Goal: Check status: Check status

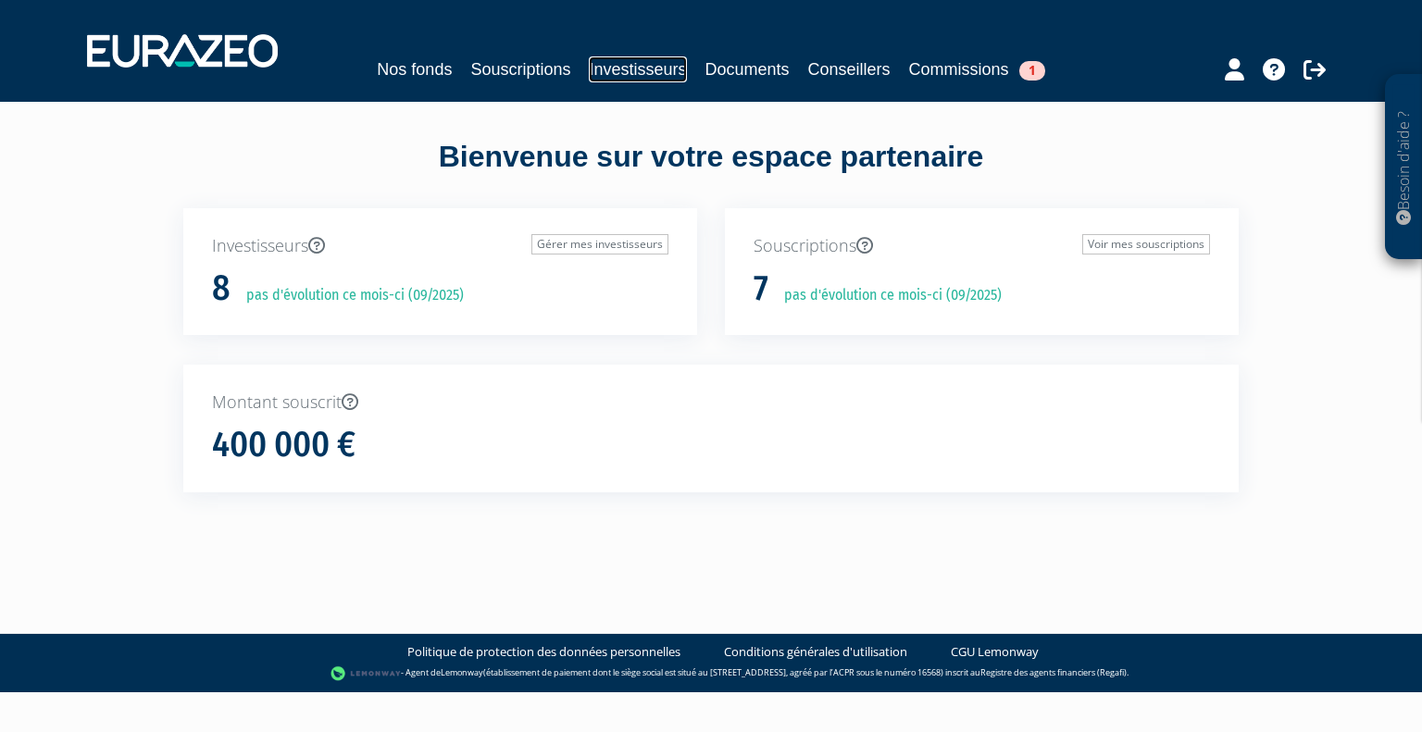
click at [607, 68] on link "Investisseurs" at bounding box center [637, 69] width 97 height 26
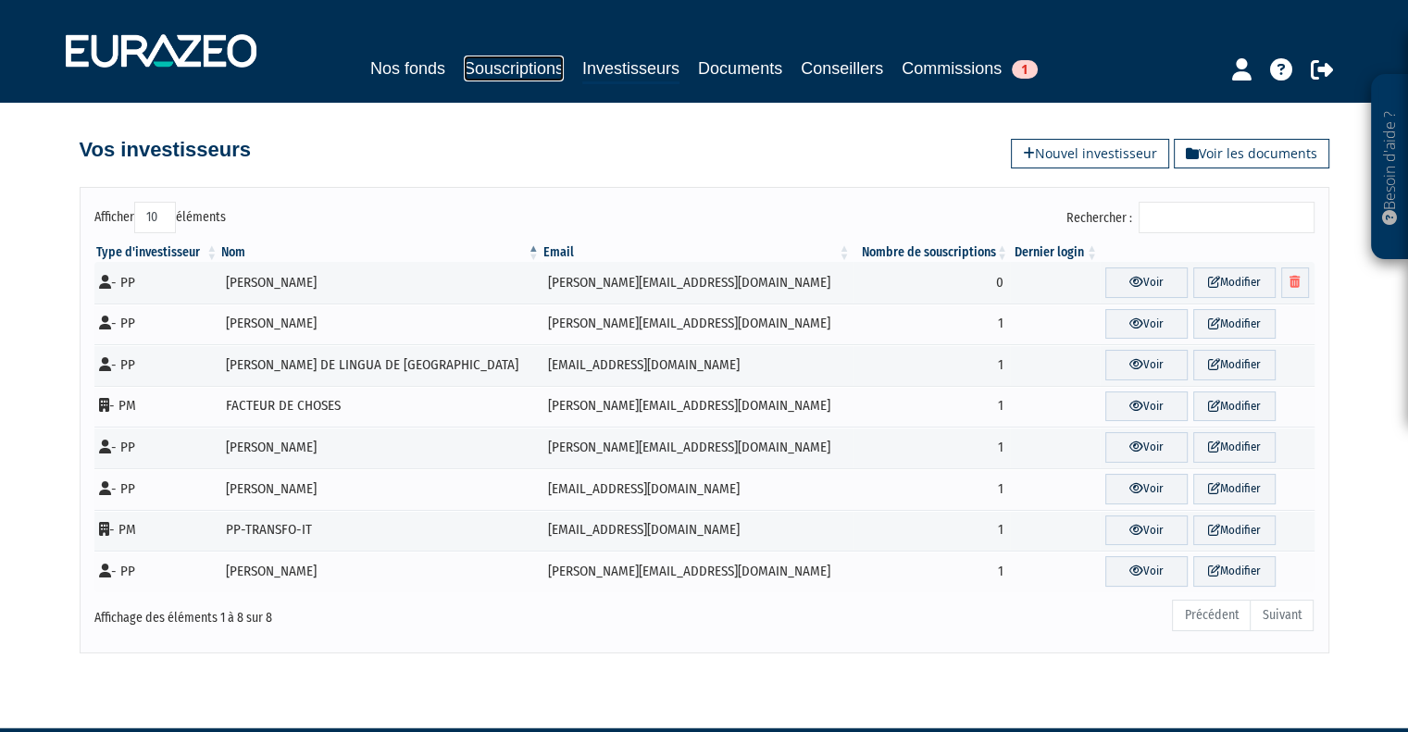
click at [533, 64] on link "Souscriptions" at bounding box center [514, 69] width 100 height 26
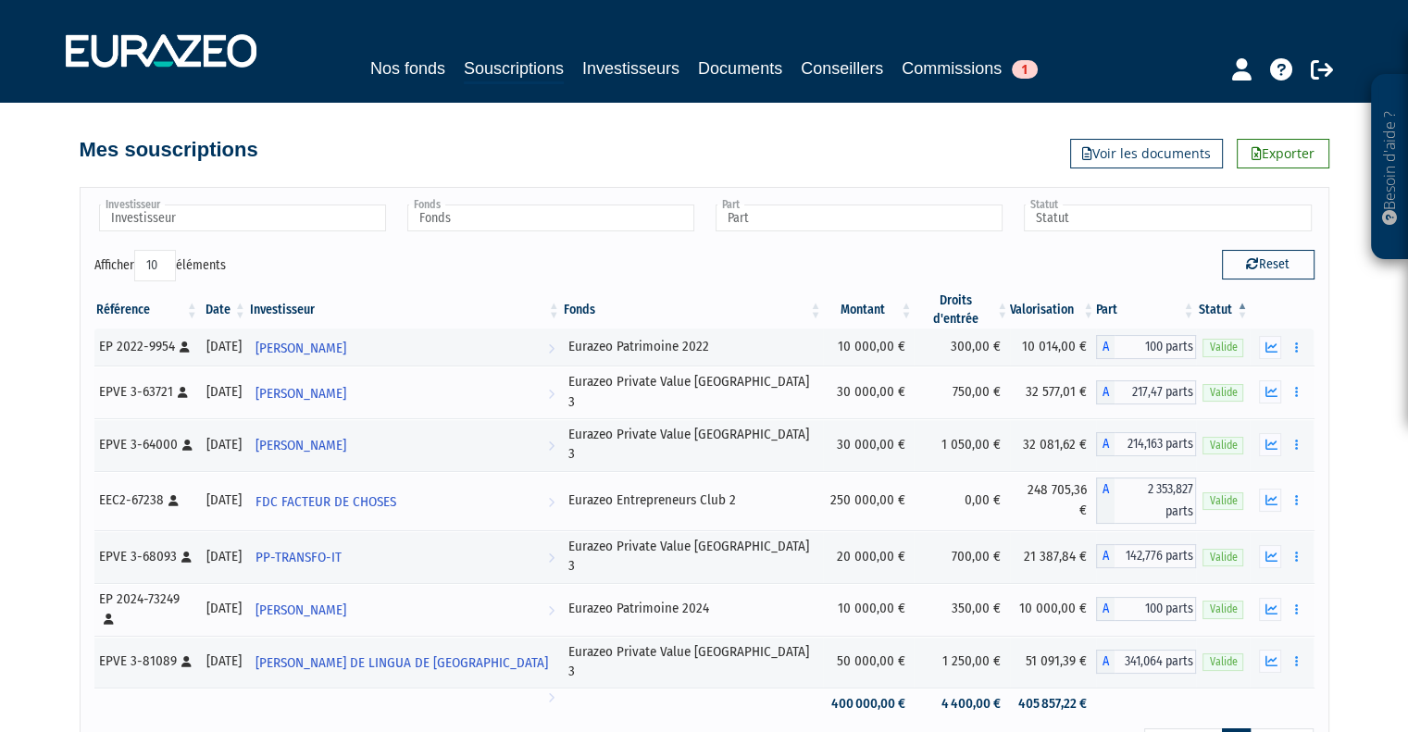
click at [248, 306] on th "Date" at bounding box center [224, 310] width 48 height 37
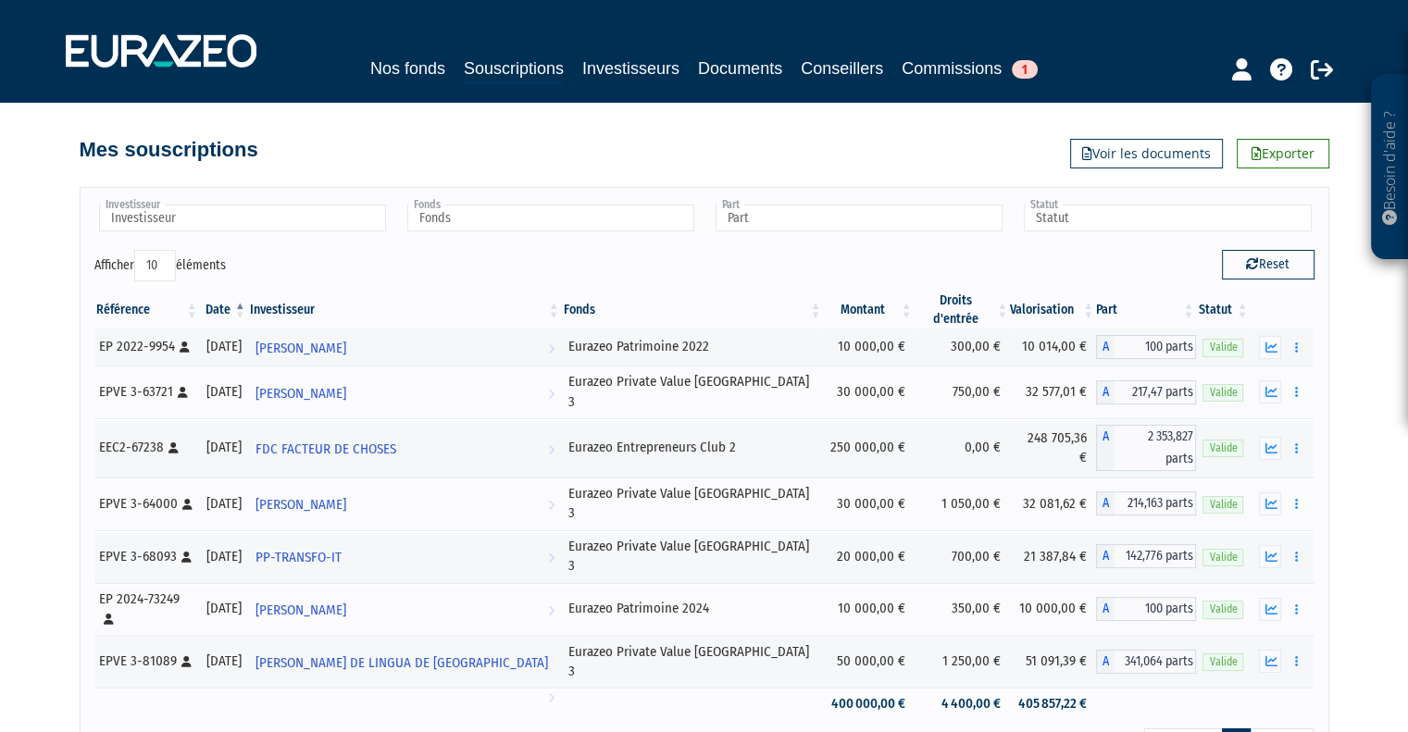
click at [248, 303] on th "Date" at bounding box center [224, 310] width 48 height 37
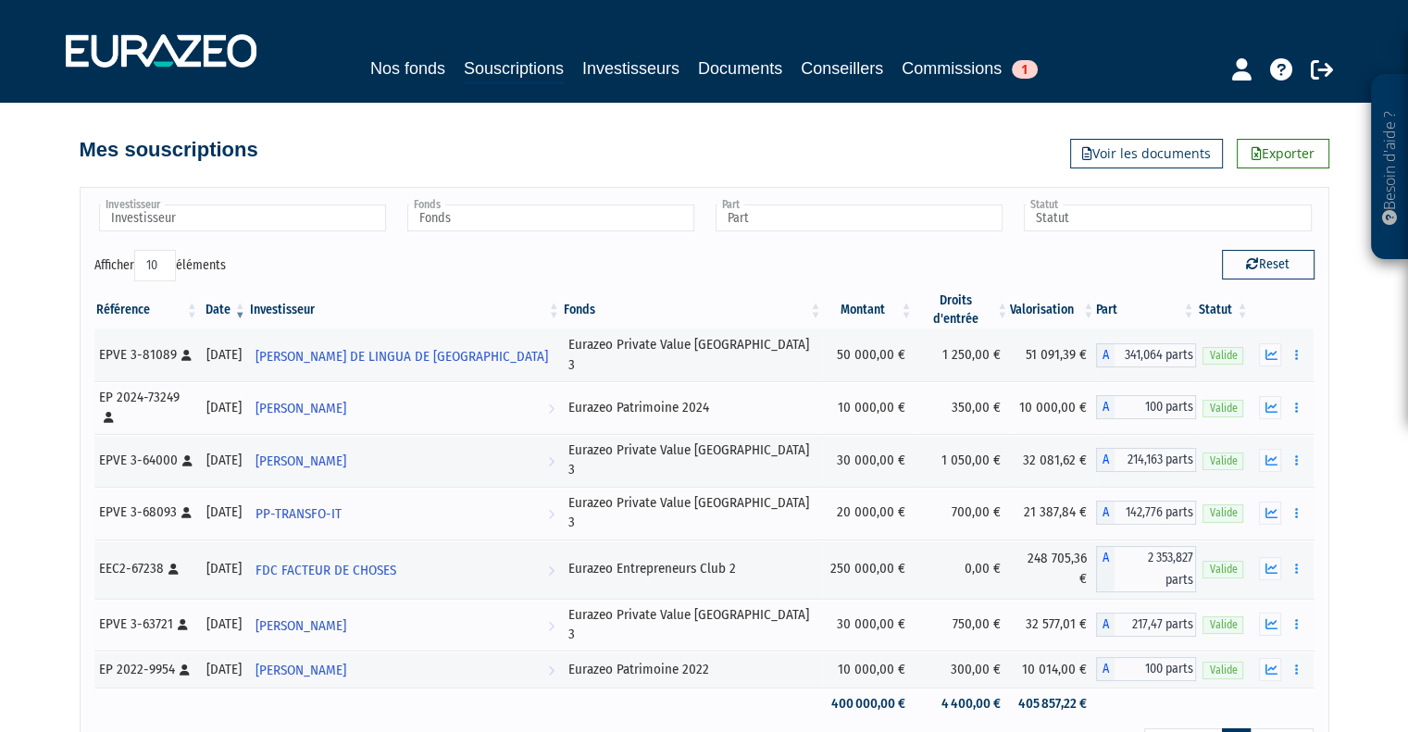
click at [248, 303] on th "Date" at bounding box center [224, 310] width 48 height 37
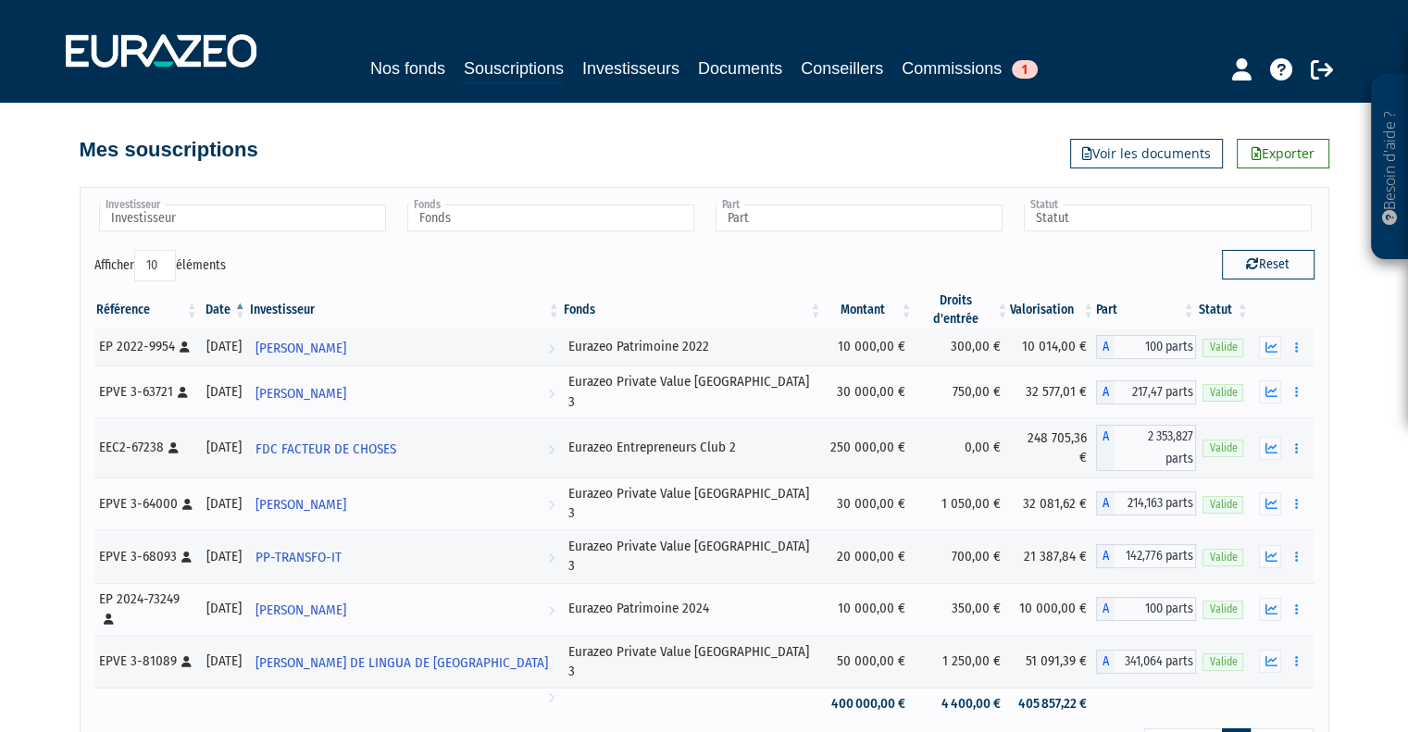
click at [140, 245] on div "Investisseur Didier BONNEFONT Eric DE LINGUA DE SAINT-BLANQUAT FDC FACTEUR DE C…" at bounding box center [705, 226] width 1248 height 48
click at [155, 269] on select "10 25 50 100" at bounding box center [155, 265] width 42 height 31
select select "50"
click at [137, 250] on select "10 25 50 100" at bounding box center [155, 265] width 42 height 31
